Goal: Information Seeking & Learning: Understand process/instructions

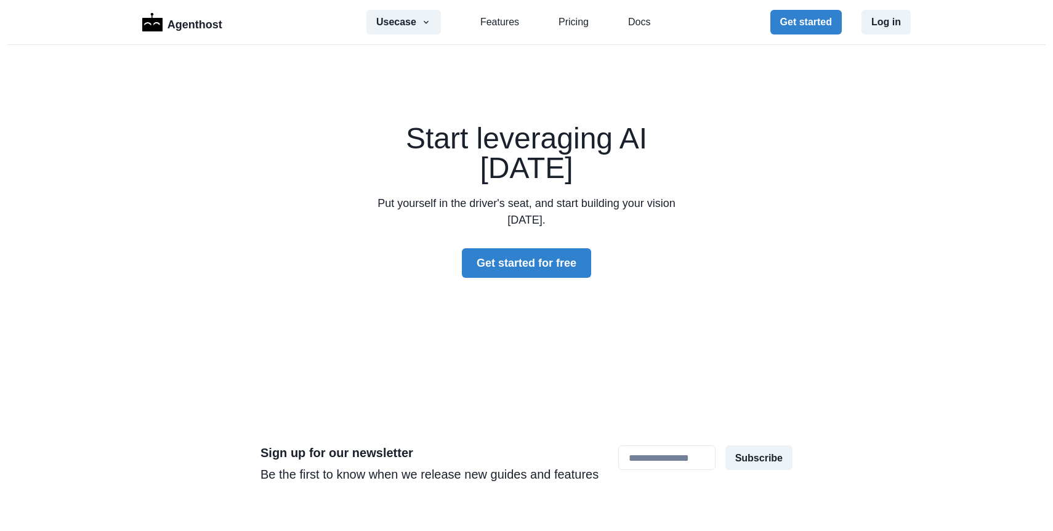
scroll to position [3690, 0]
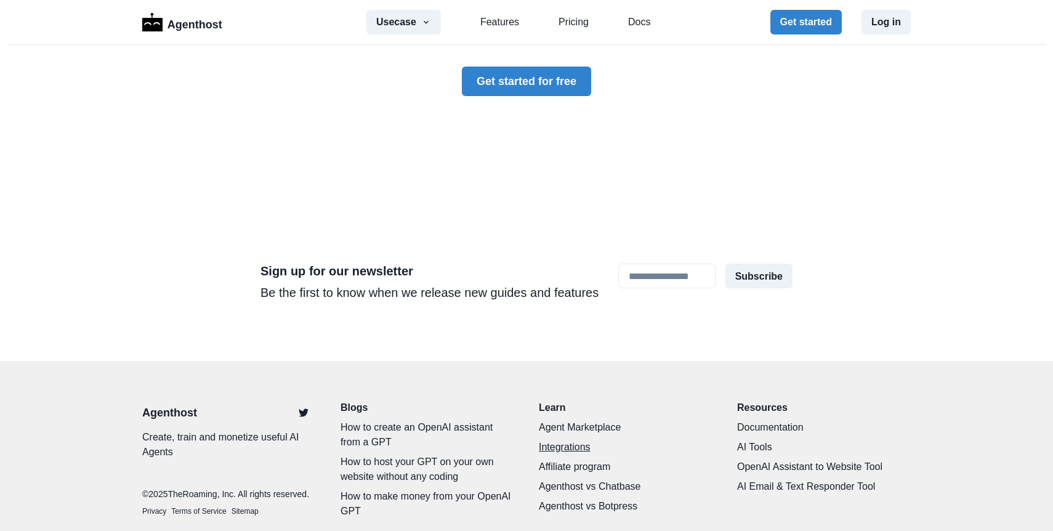
click at [553, 440] on link "Integrations" at bounding box center [626, 447] width 174 height 15
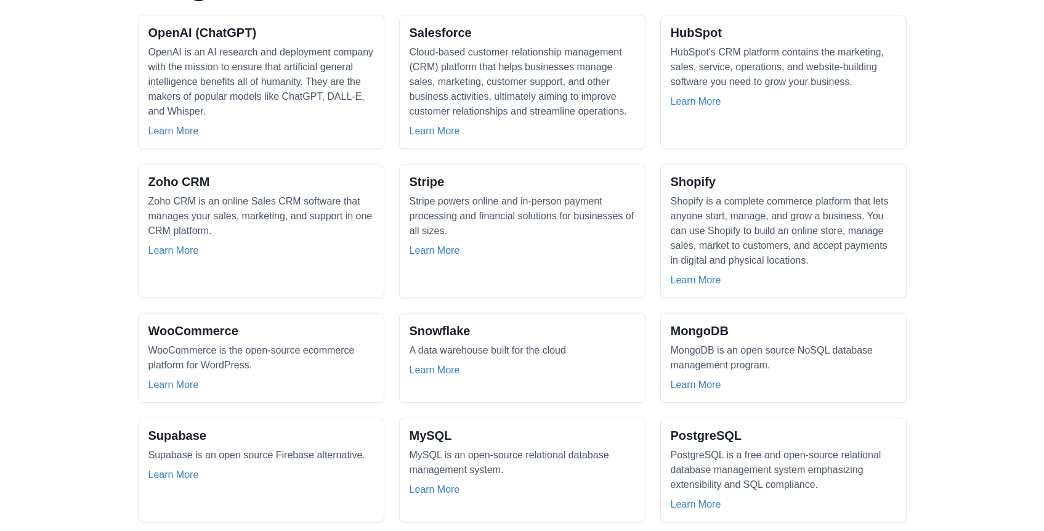
click at [239, 174] on div "Zoho CRM Zoho CRM is an online Sales CRM software that manages your sales, mark…" at bounding box center [260, 216] width 225 height 84
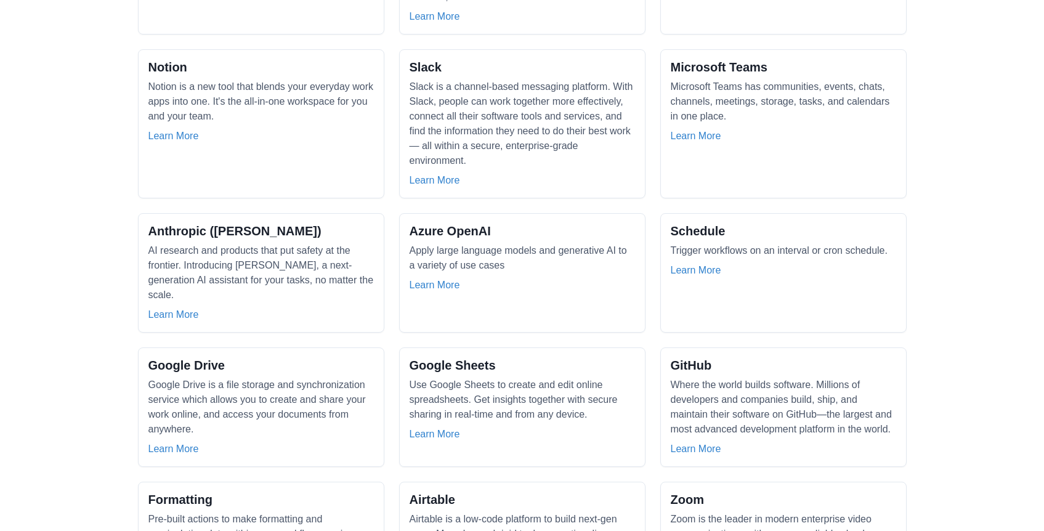
scroll to position [1193, 0]
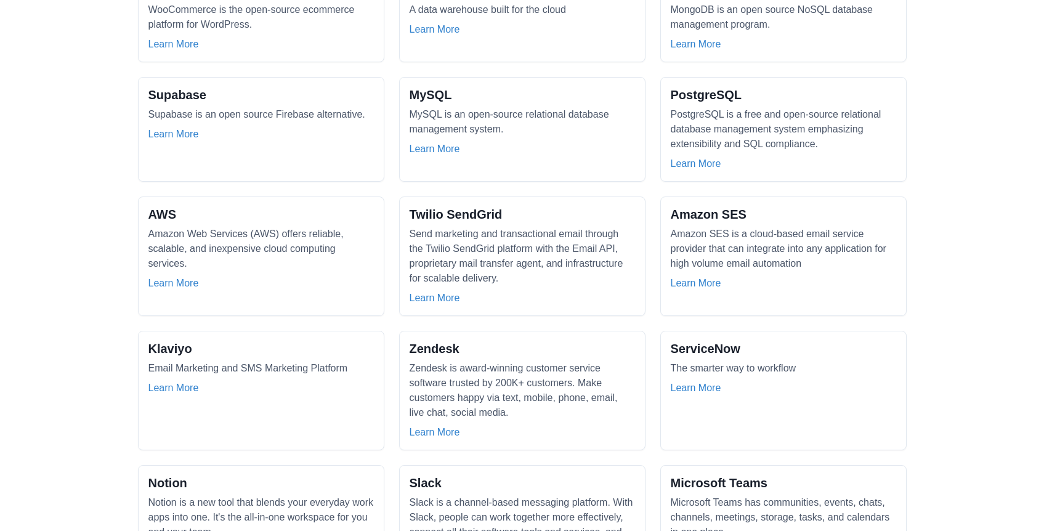
scroll to position [0, 0]
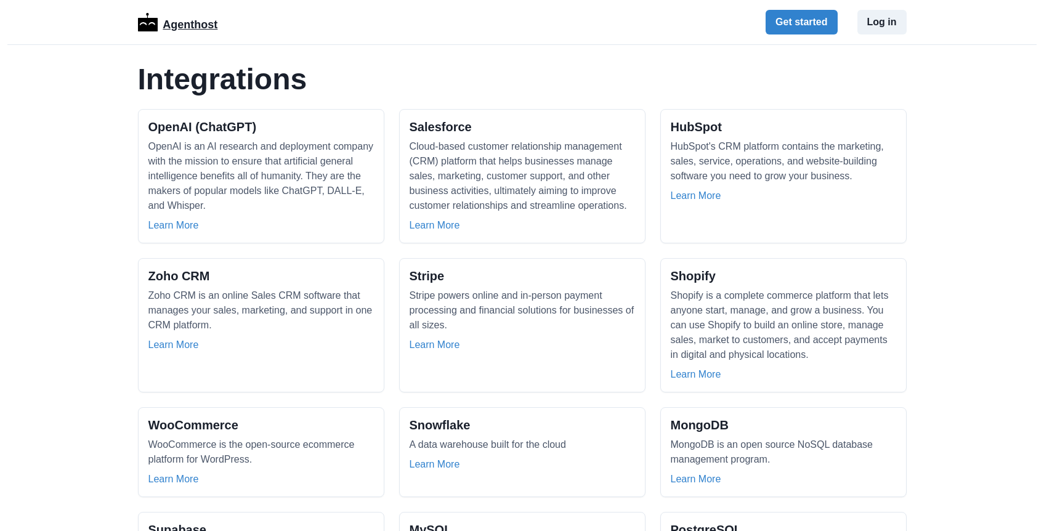
click at [203, 18] on p "Agenthost" at bounding box center [190, 23] width 55 height 22
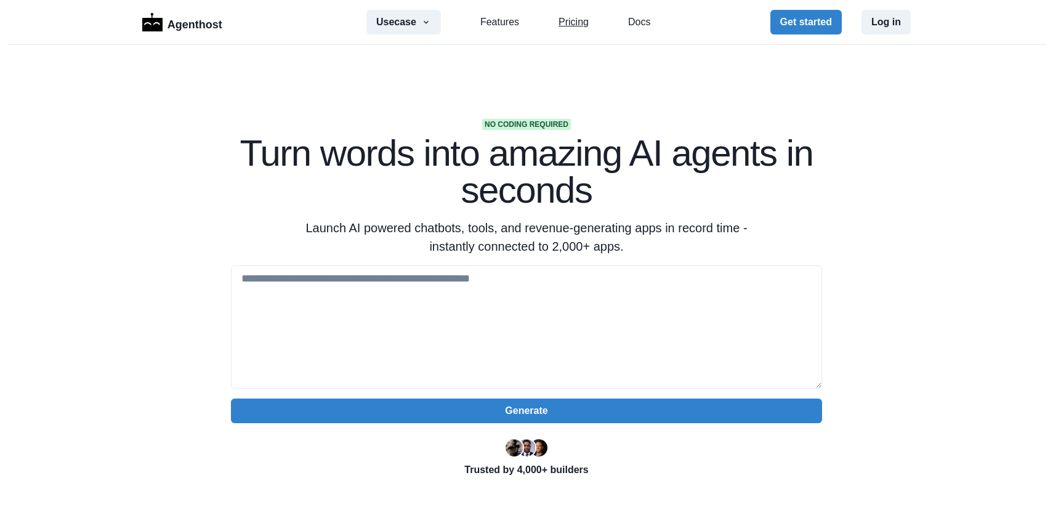
click at [559, 19] on link "Pricing" at bounding box center [574, 22] width 30 height 15
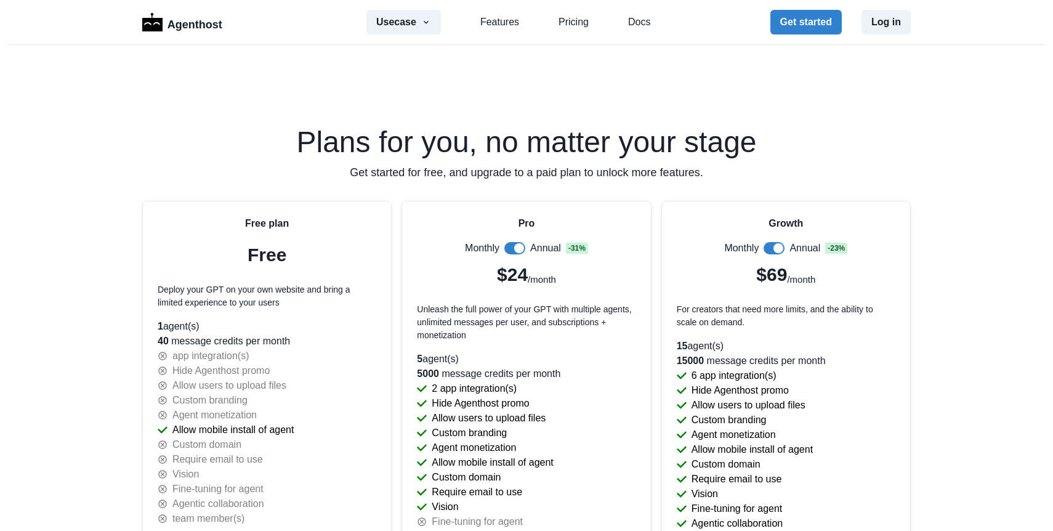
scroll to position [2509, 0]
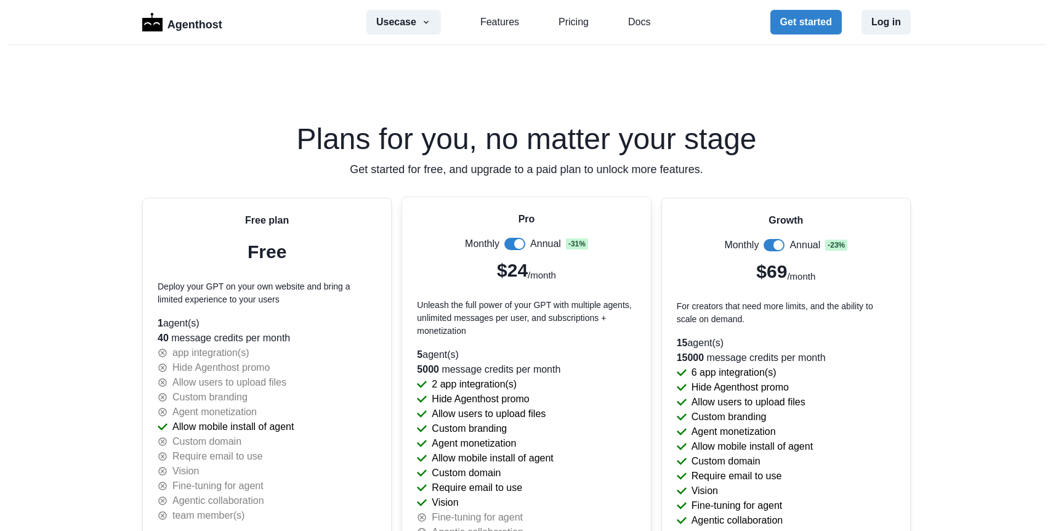
click at [504, 244] on span at bounding box center [514, 244] width 21 height 12
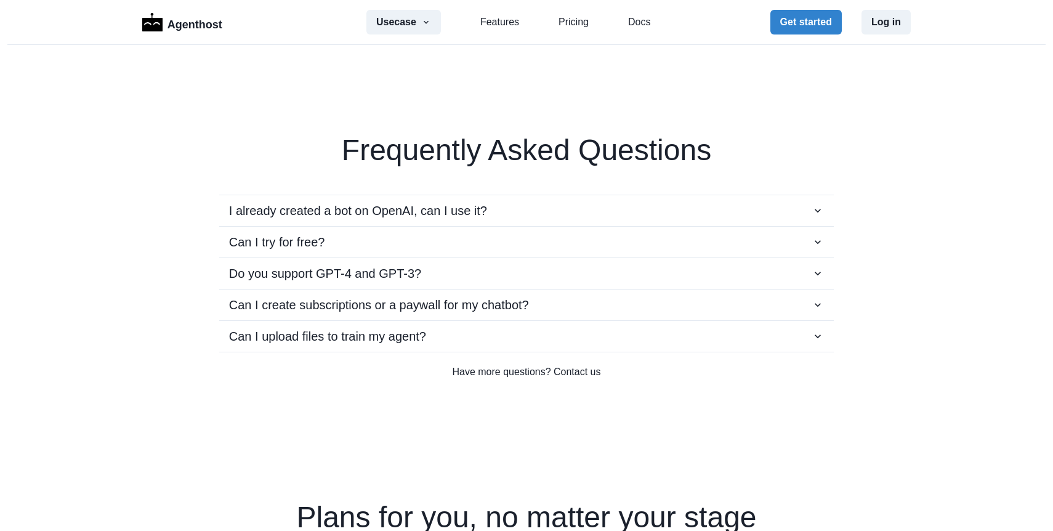
scroll to position [0, 0]
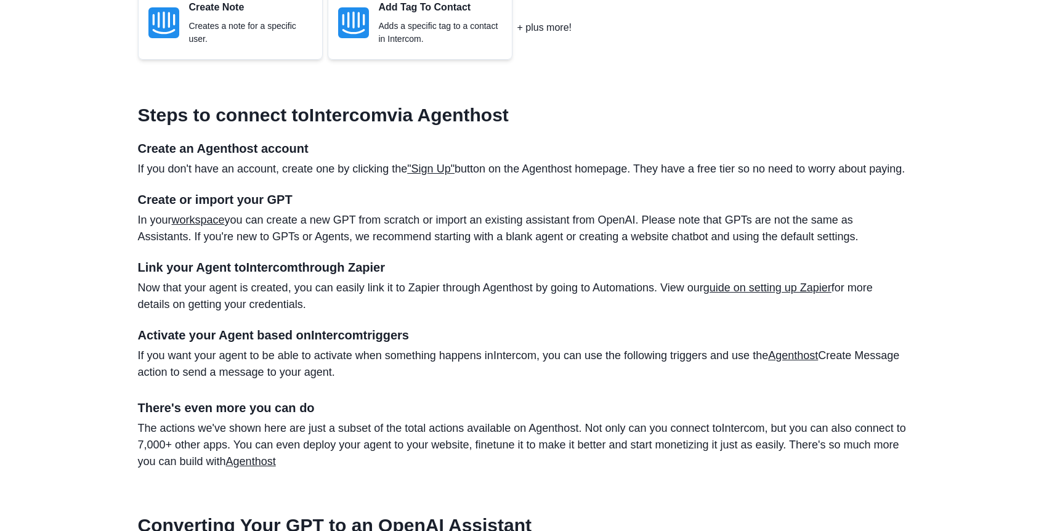
scroll to position [538, 0]
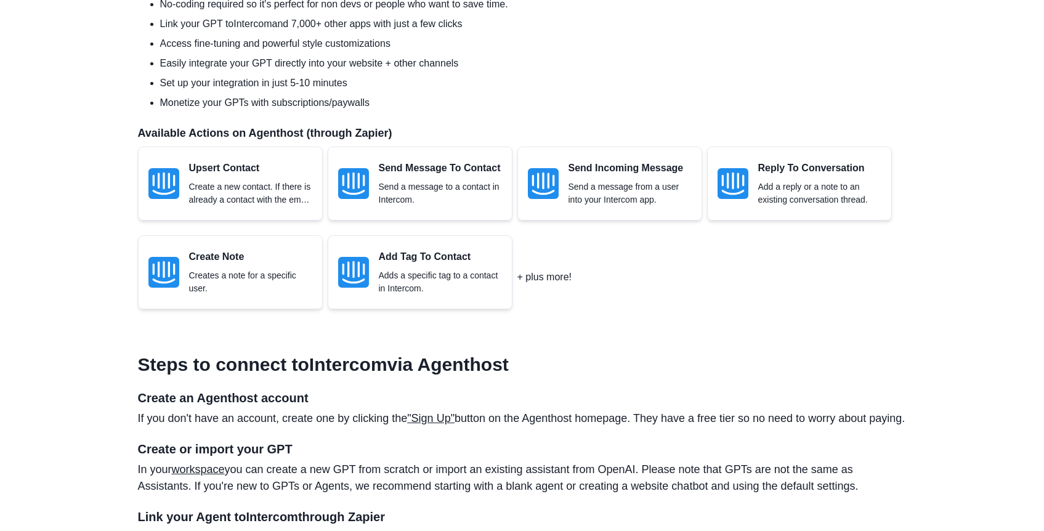
click at [446, 165] on p "Send Message To Contact" at bounding box center [440, 168] width 123 height 15
click at [461, 251] on p "Add Tag To Contact" at bounding box center [440, 256] width 123 height 15
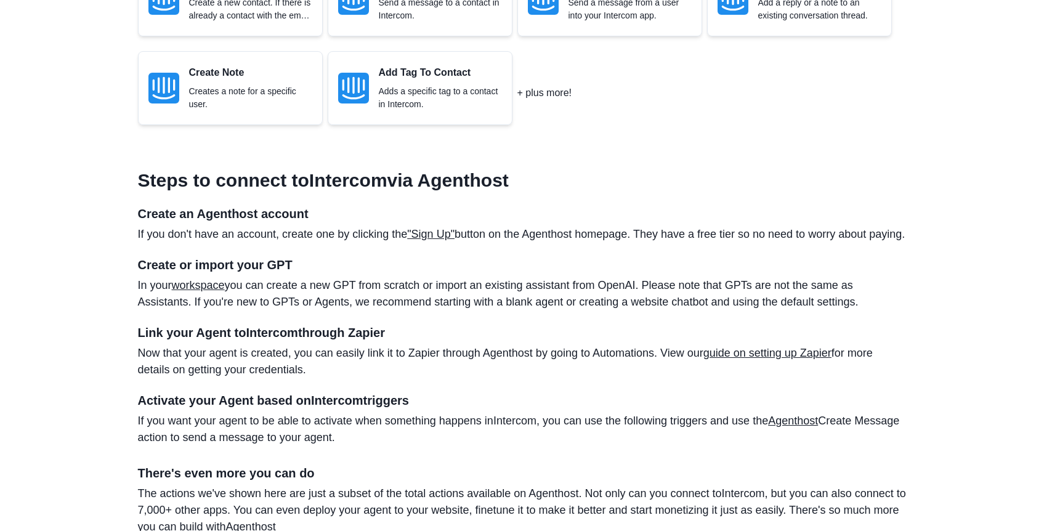
scroll to position [735, 0]
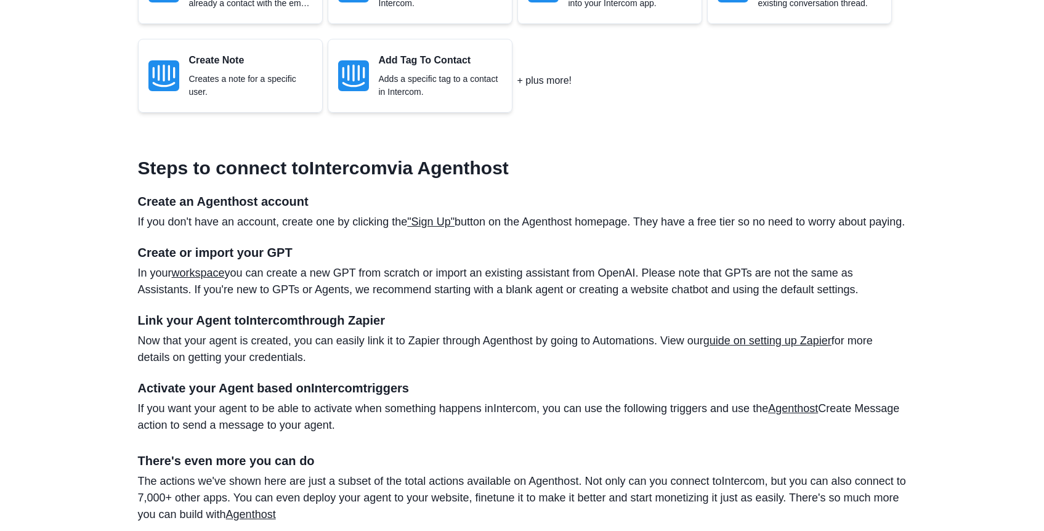
click at [128, 198] on main "Integrations / Intercom / OpenAI GPT How to Integrate Your OpenAI GPT with Inte…" at bounding box center [522, 390] width 788 height 2144
click at [178, 260] on h4 "Create or import your GPT" at bounding box center [522, 252] width 769 height 15
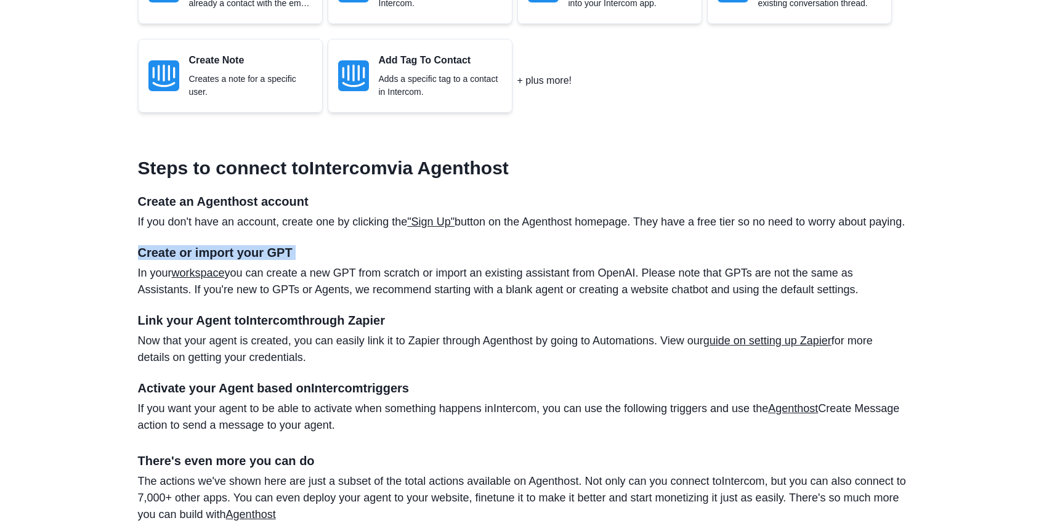
click at [178, 260] on h4 "Create or import your GPT" at bounding box center [522, 252] width 769 height 15
click at [190, 328] on h4 "Link your Agent to Intercom through Zapier" at bounding box center [522, 320] width 769 height 15
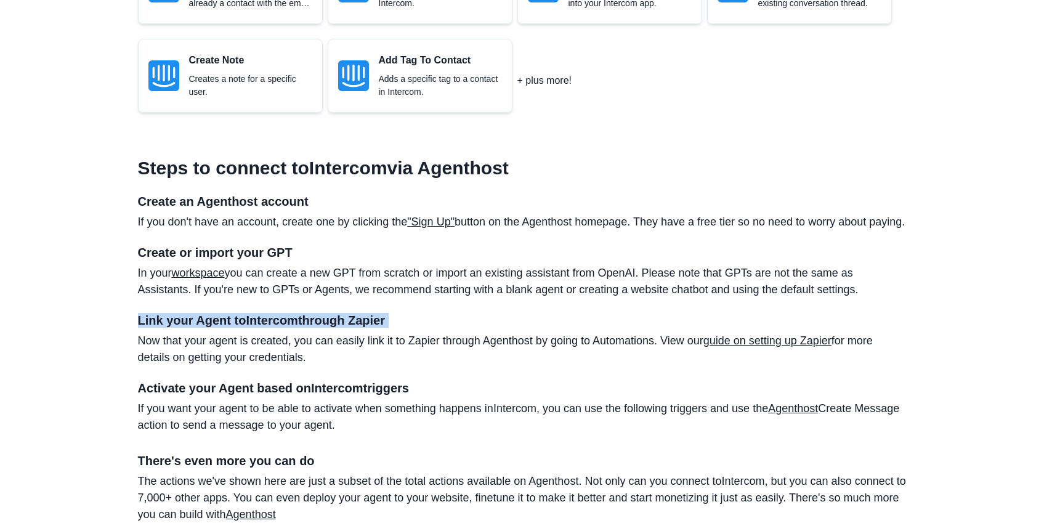
click at [190, 328] on h4 "Link your Agent to Intercom through Zapier" at bounding box center [522, 320] width 769 height 15
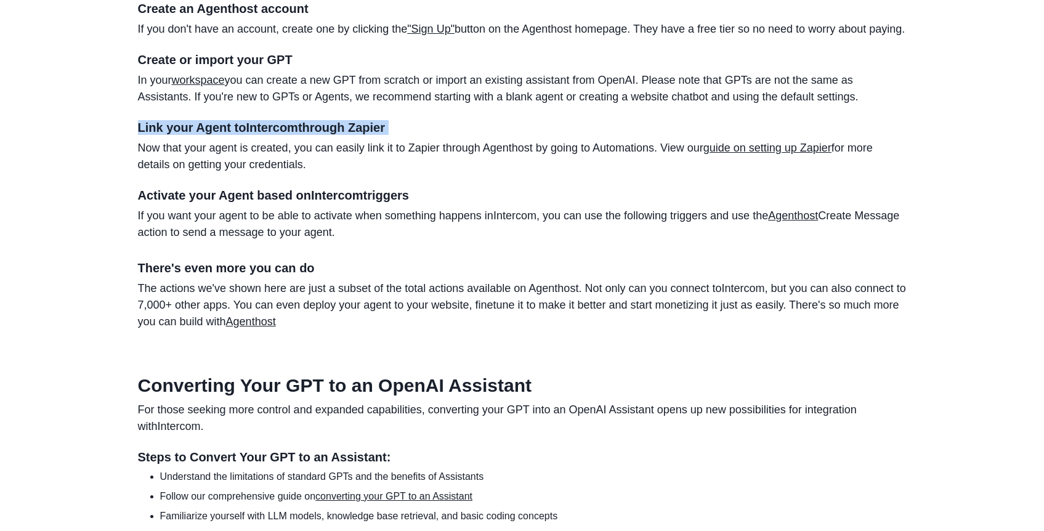
scroll to position [934, 0]
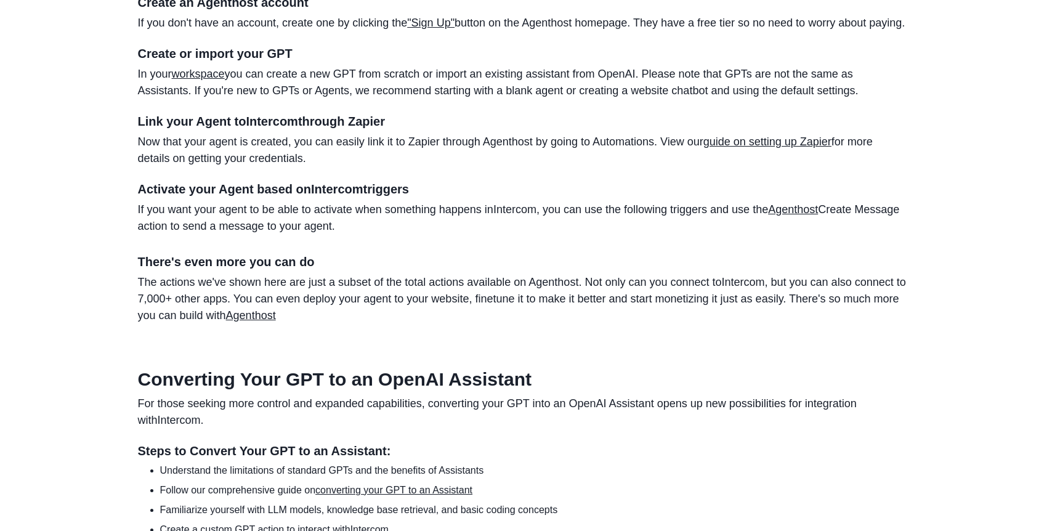
click at [258, 196] on h4 "Activate your Agent based on Intercom triggers" at bounding box center [522, 189] width 769 height 15
click at [259, 196] on h4 "Activate your Agent based on Intercom triggers" at bounding box center [522, 189] width 769 height 15
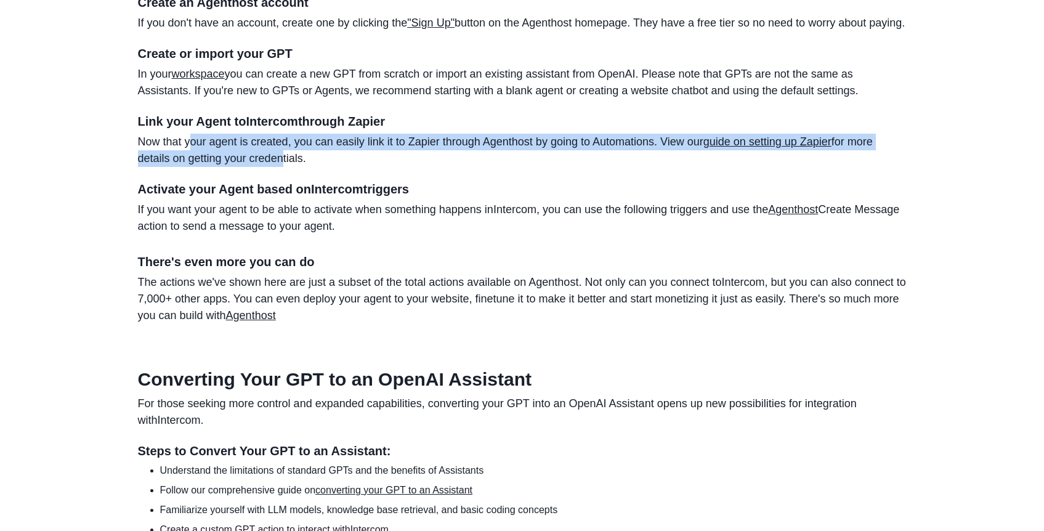
drag, startPoint x: 190, startPoint y: 166, endPoint x: 278, endPoint y: 174, distance: 87.8
click at [278, 167] on p "Now that your agent is created, you can easily link it to Zapier through Agenth…" at bounding box center [522, 150] width 769 height 33
click at [328, 160] on p "Now that your agent is created, you can easily link it to Zapier through Agenth…" at bounding box center [522, 150] width 769 height 33
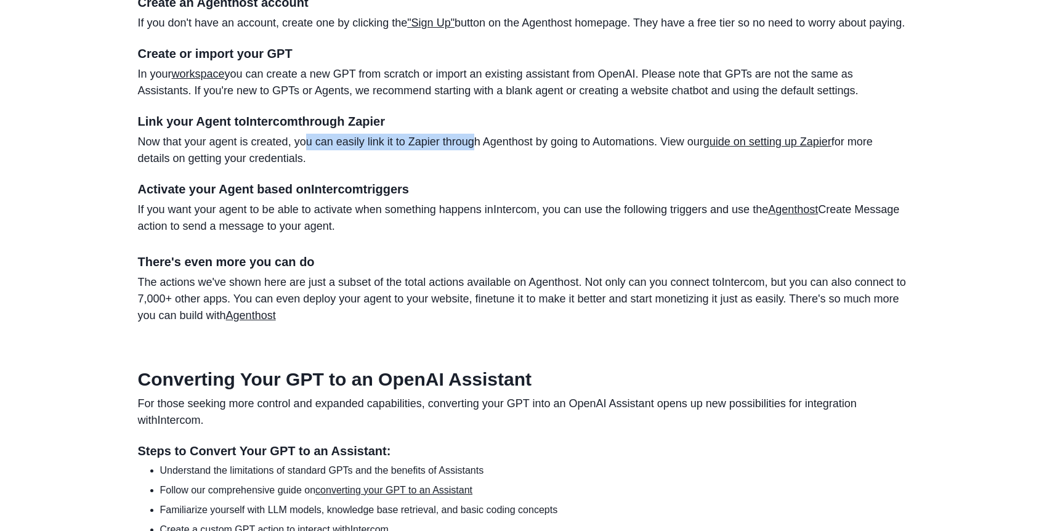
drag, startPoint x: 304, startPoint y: 160, endPoint x: 473, endPoint y: 161, distance: 168.7
click at [473, 161] on p "Now that your agent is created, you can easily link it to Zapier through Agenth…" at bounding box center [522, 150] width 769 height 33
drag, startPoint x: 476, startPoint y: 161, endPoint x: 652, endPoint y: 152, distance: 175.7
click at [652, 152] on p "Now that your agent is created, you can easily link it to Zapier through Agenth…" at bounding box center [522, 150] width 769 height 33
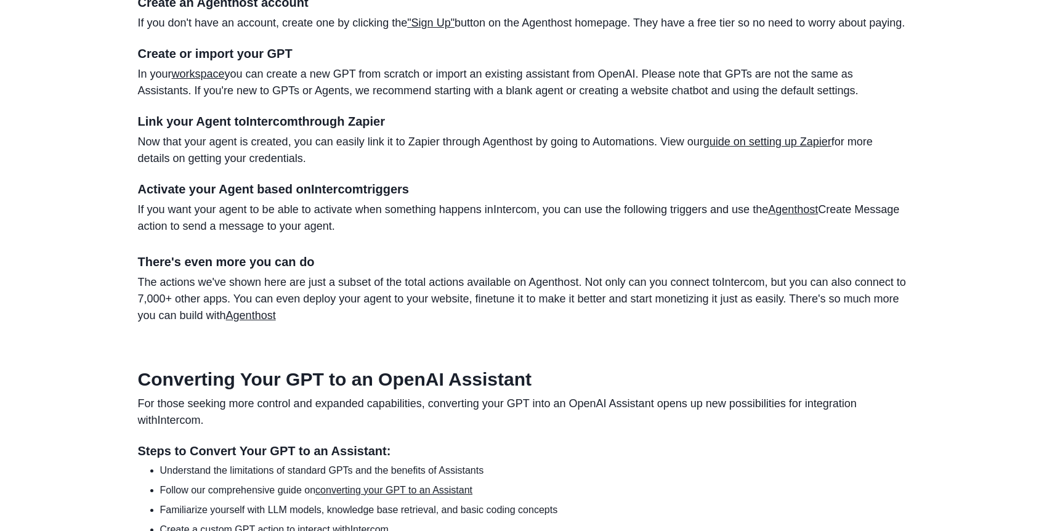
click at [698, 153] on p "Now that your agent is created, you can easily link it to Zapier through Agenth…" at bounding box center [522, 150] width 769 height 33
click at [679, 162] on p "Now that your agent is created, you can easily link it to Zapier through Agenth…" at bounding box center [522, 150] width 769 height 33
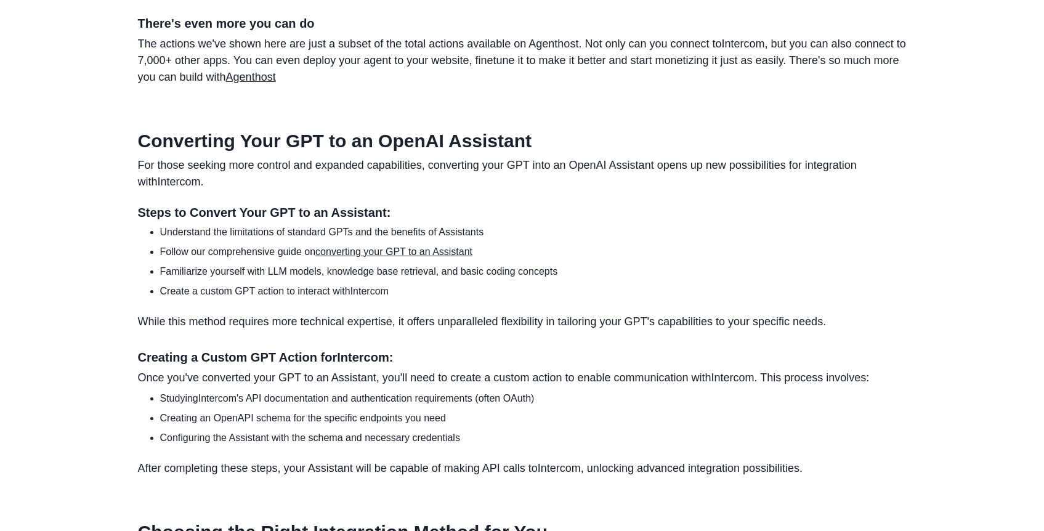
scroll to position [0, 0]
